Goal: Find specific page/section: Find specific page/section

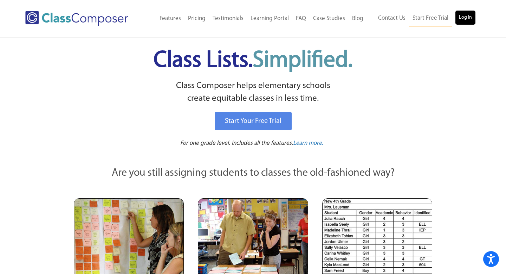
click at [465, 16] on link "Log In" at bounding box center [466, 18] width 20 height 14
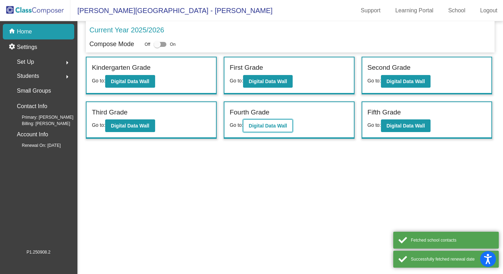
click at [275, 125] on b "Digital Data Wall" at bounding box center [268, 126] width 38 height 6
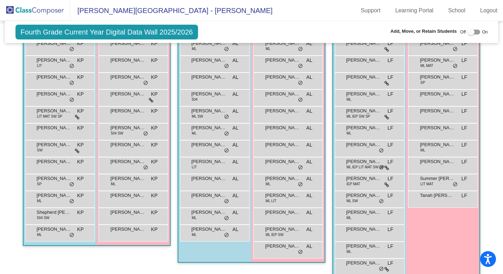
scroll to position [183, 0]
